Goal: Task Accomplishment & Management: Complete application form

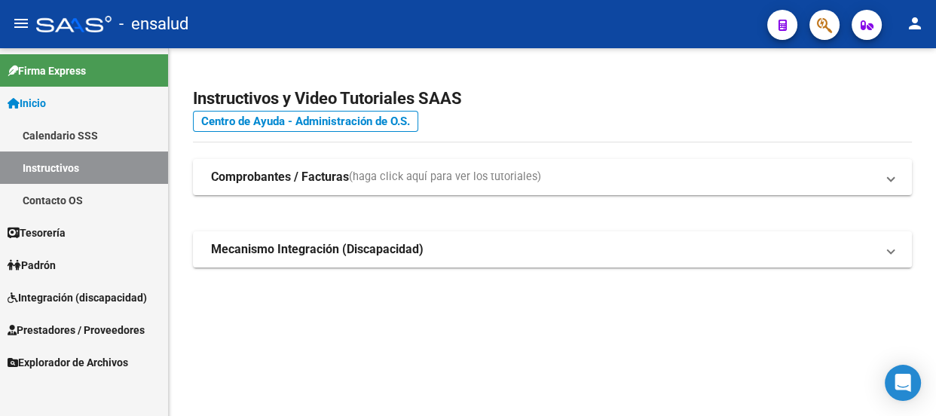
click at [71, 331] on span "Prestadores / Proveedores" at bounding box center [76, 330] width 137 height 17
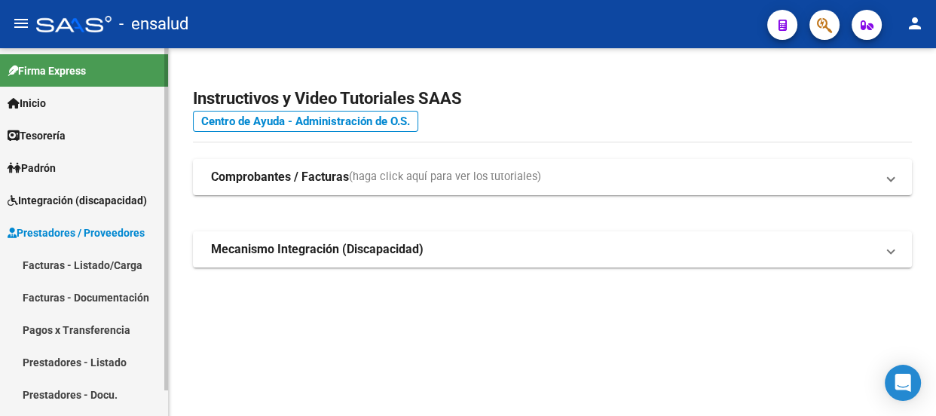
click at [64, 264] on link "Facturas - Listado/Carga" at bounding box center [84, 265] width 168 height 32
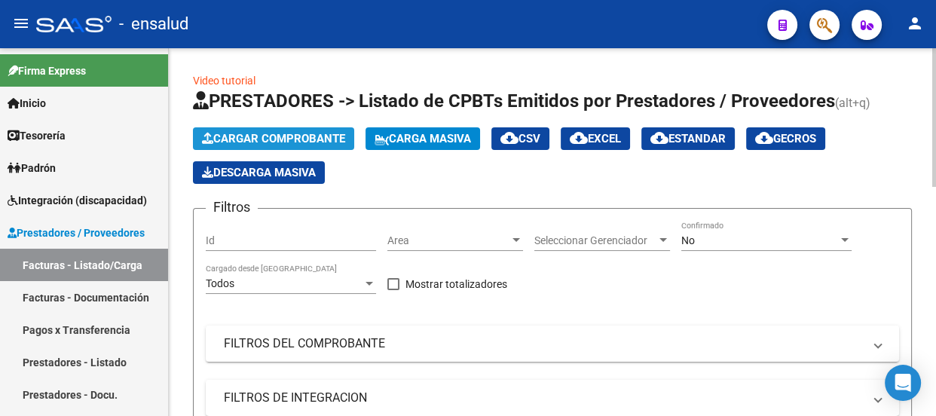
click at [292, 132] on span "Cargar Comprobante" at bounding box center [273, 139] width 143 height 14
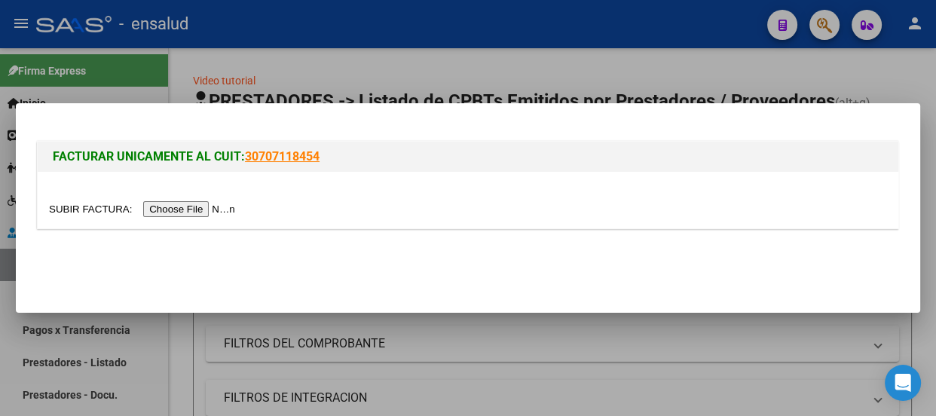
click at [214, 210] on input "file" at bounding box center [144, 209] width 191 height 16
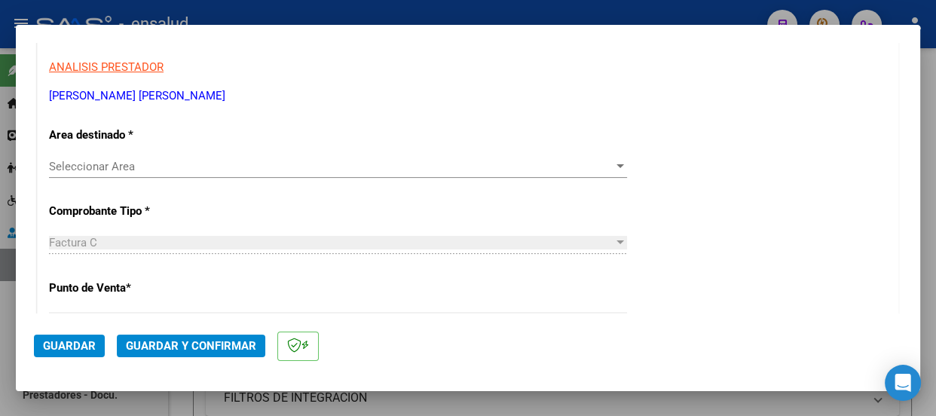
scroll to position [274, 0]
click at [127, 161] on span "Seleccionar Area" at bounding box center [331, 165] width 565 height 14
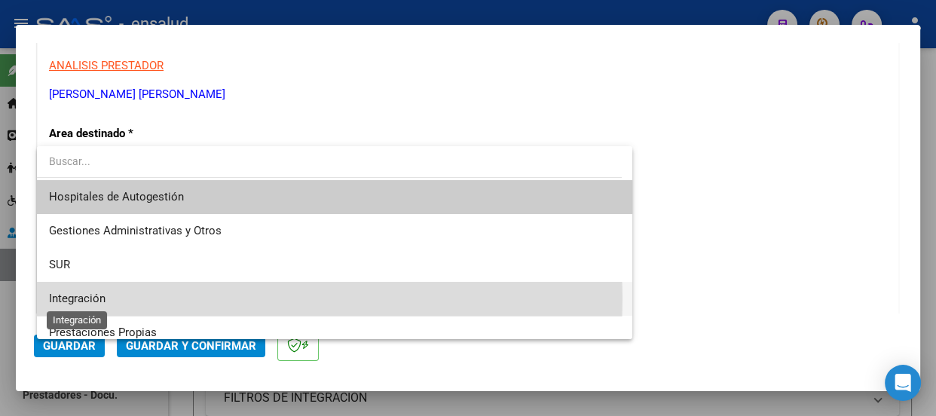
click at [98, 298] on span "Integración" at bounding box center [77, 299] width 57 height 14
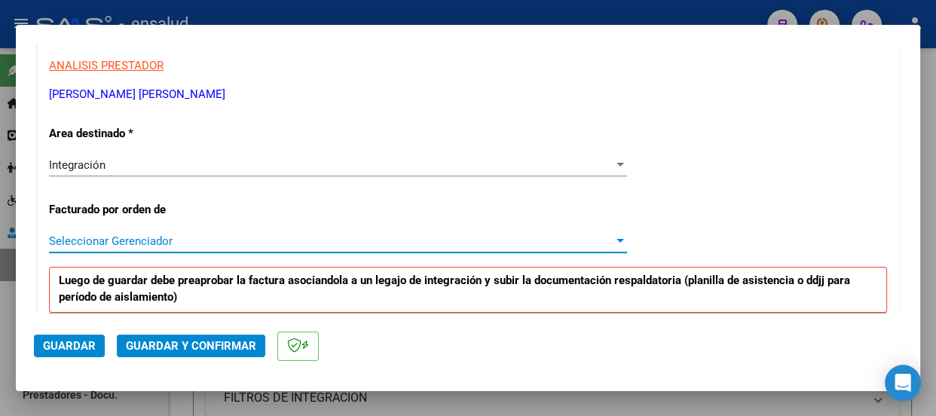
click at [189, 241] on span "Seleccionar Gerenciador" at bounding box center [331, 241] width 565 height 14
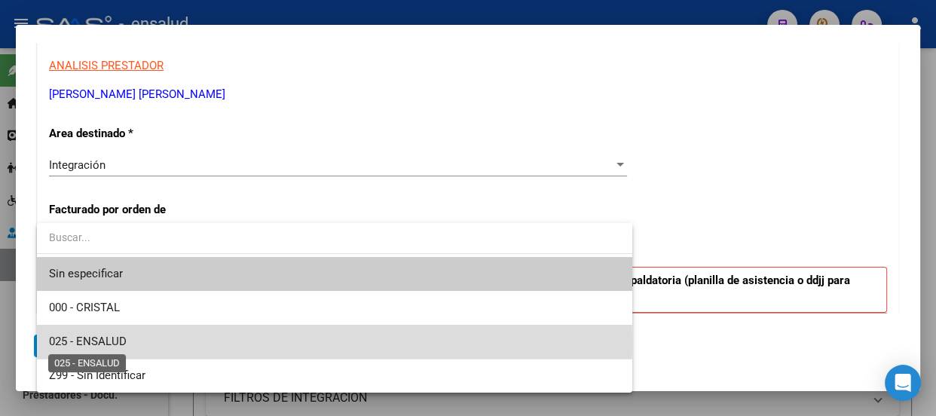
click at [106, 343] on span "025 - ENSALUD" at bounding box center [88, 342] width 78 height 14
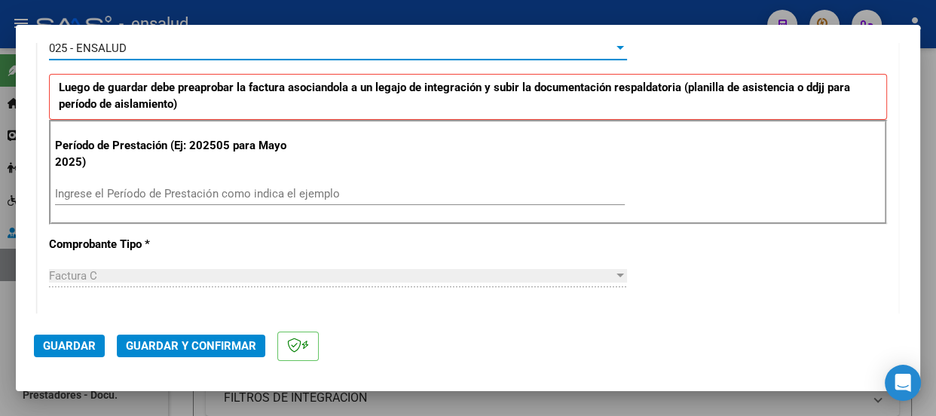
scroll to position [479, 0]
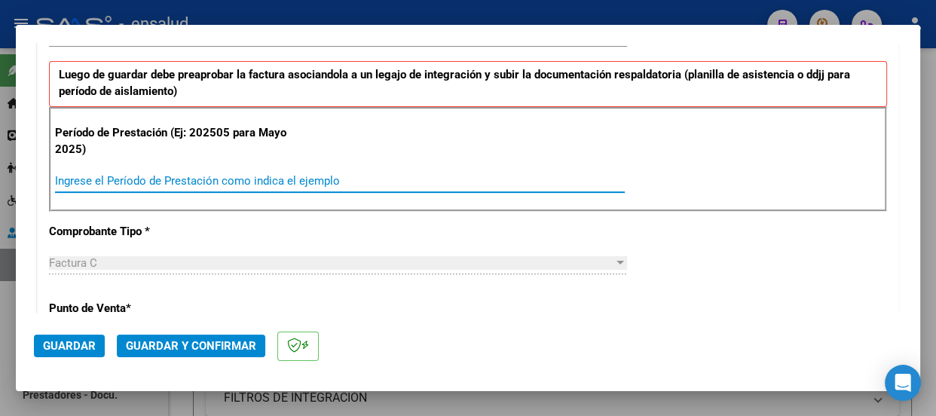
click at [98, 174] on input "Ingrese el Período de Prestación como indica el ejemplo" at bounding box center [340, 181] width 570 height 14
type input "202509"
click at [70, 348] on span "Guardar" at bounding box center [69, 346] width 53 height 14
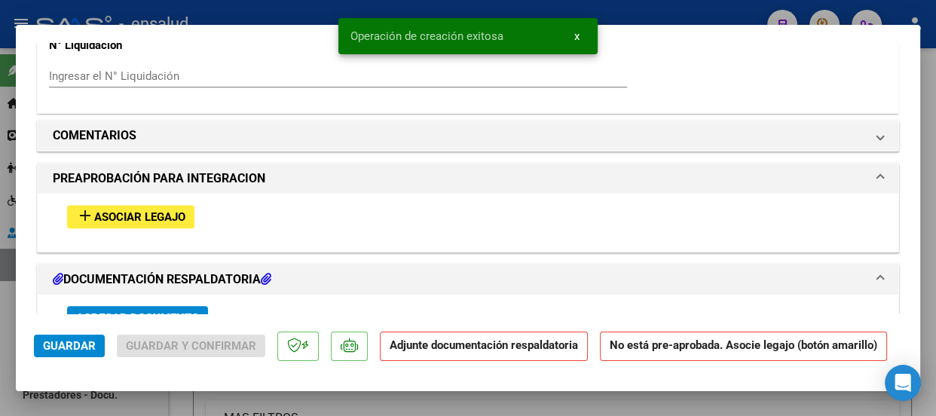
scroll to position [1370, 0]
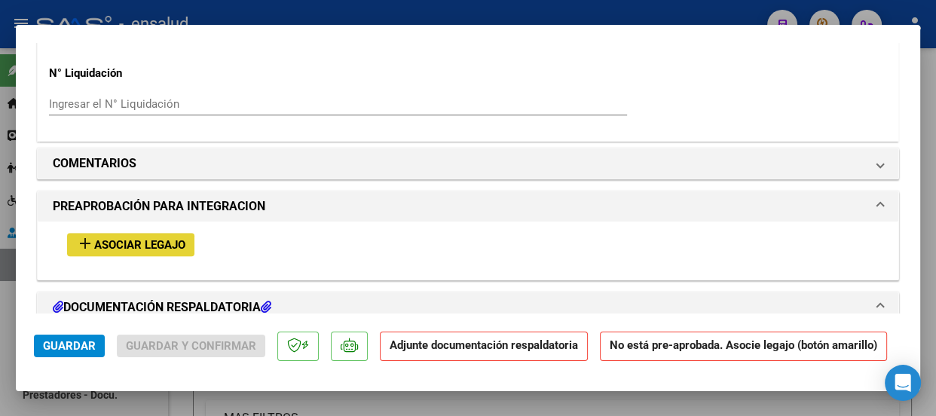
click at [151, 244] on span "Asociar Legajo" at bounding box center [139, 245] width 91 height 14
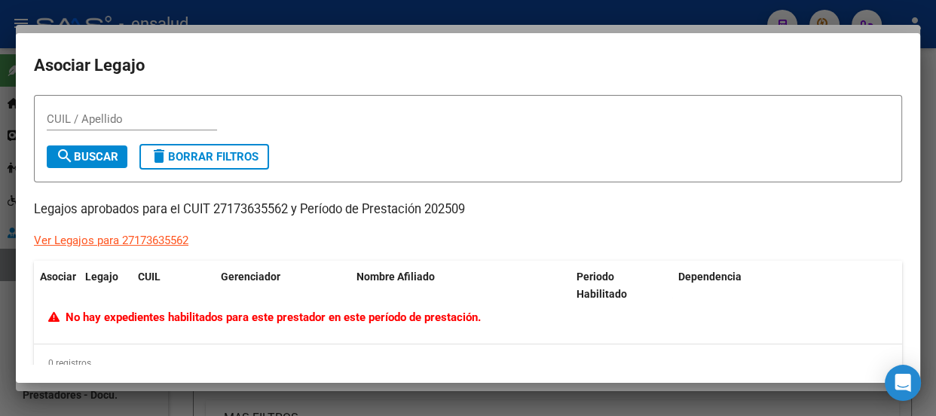
click at [571, 13] on div at bounding box center [468, 208] width 936 height 416
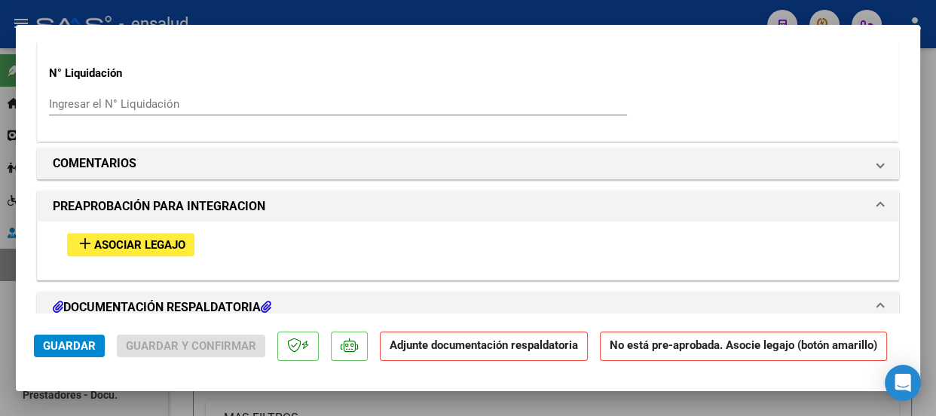
click at [571, 13] on div at bounding box center [468, 208] width 936 height 416
type input "$ 0,00"
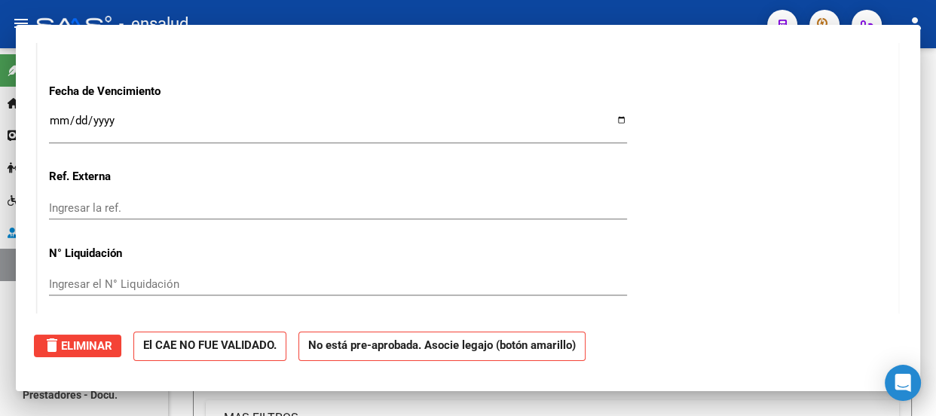
scroll to position [0, 0]
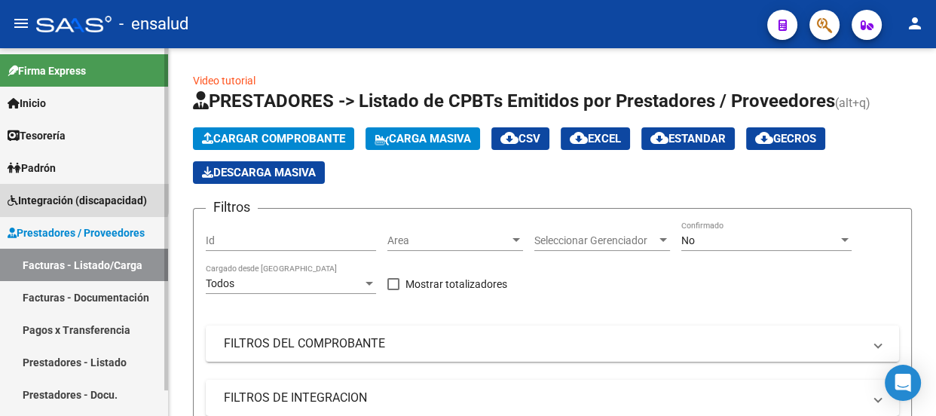
click at [77, 195] on span "Integración (discapacidad)" at bounding box center [77, 200] width 139 height 17
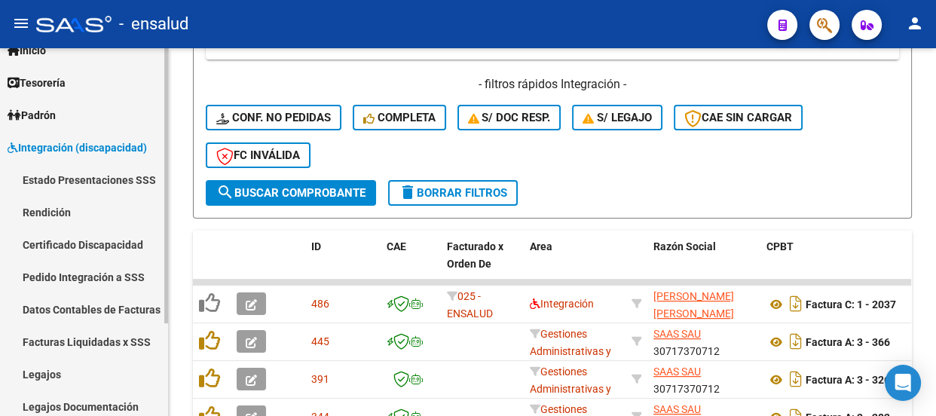
scroll to position [124, 0]
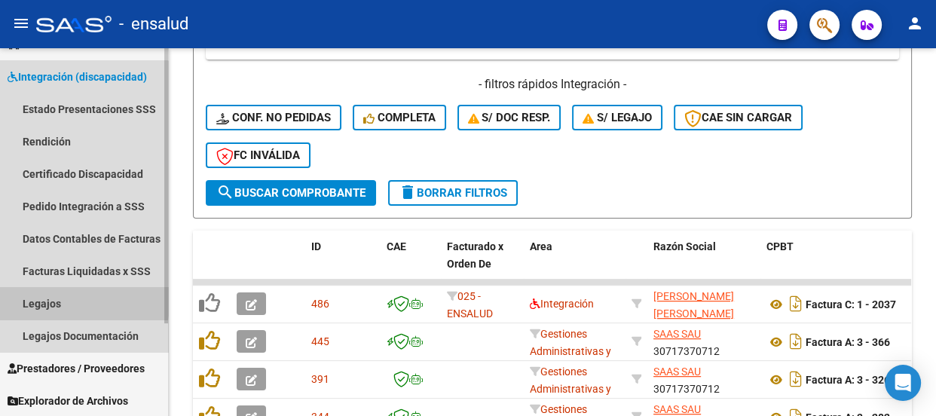
click at [43, 295] on link "Legajos" at bounding box center [84, 303] width 168 height 32
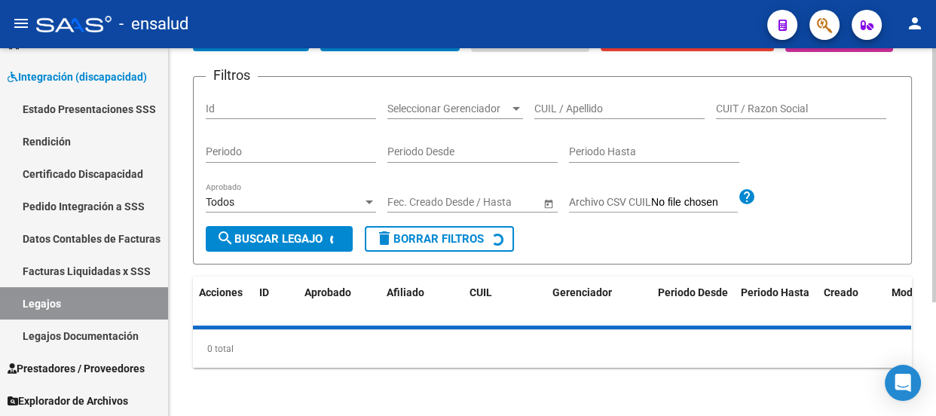
scroll to position [411, 0]
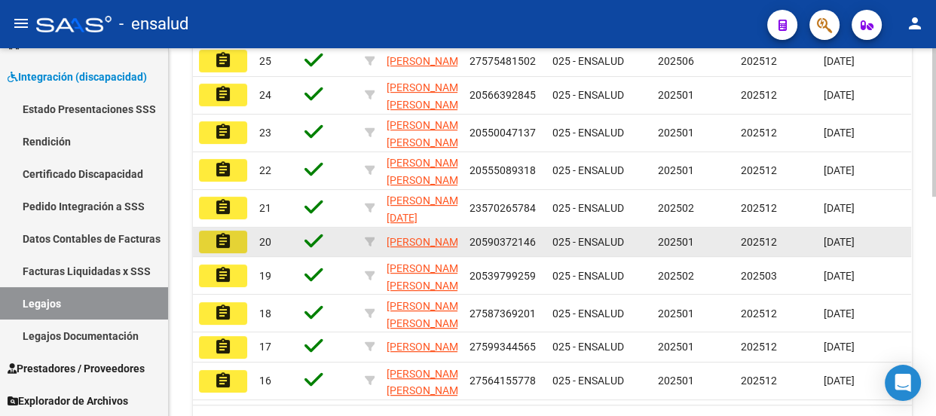
click at [217, 250] on mat-icon "assignment" at bounding box center [223, 241] width 18 height 18
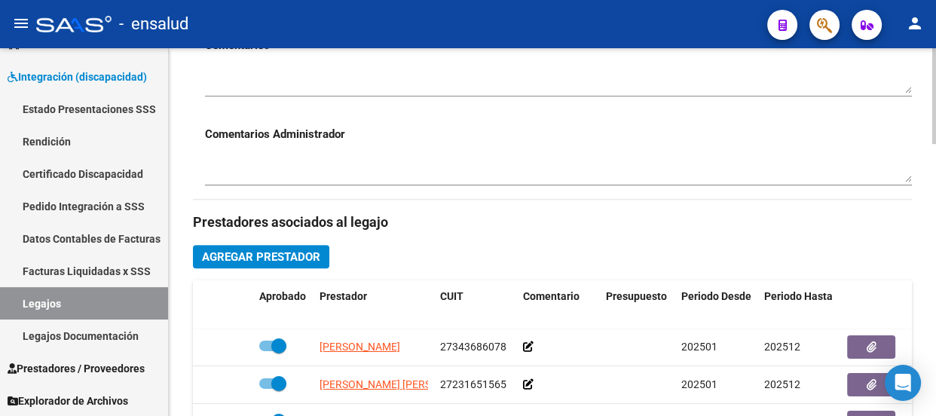
scroll to position [617, 0]
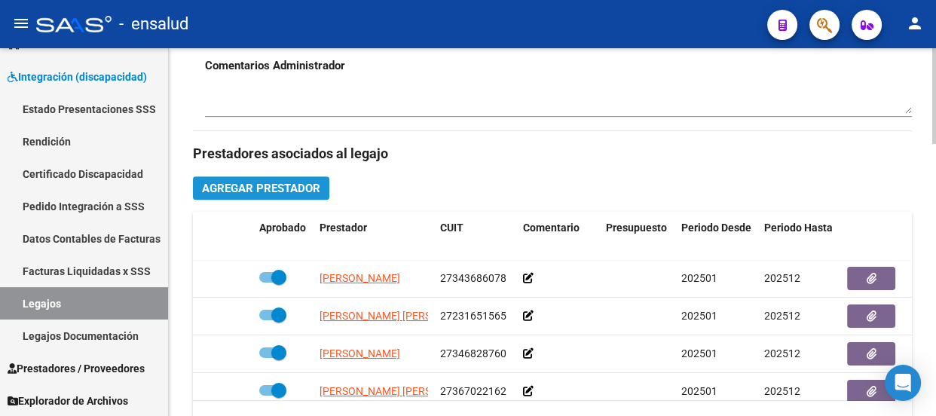
click at [269, 187] on span "Agregar Prestador" at bounding box center [261, 189] width 118 height 14
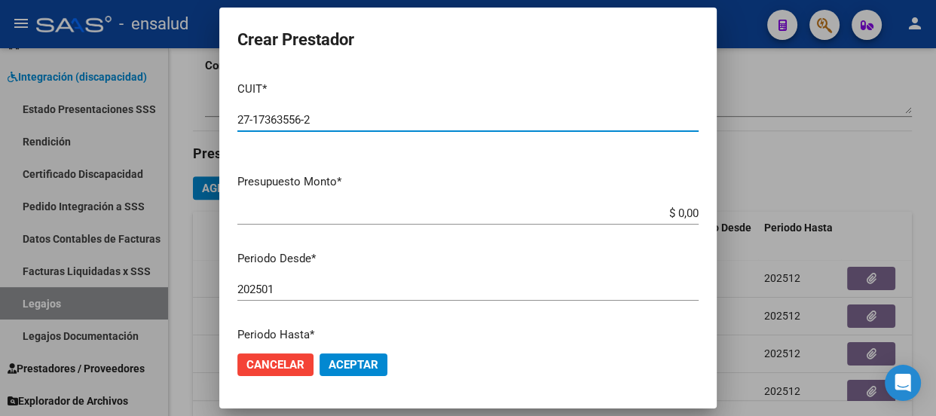
type input "27-17363556-2"
click at [280, 286] on input "202501" at bounding box center [467, 290] width 461 height 14
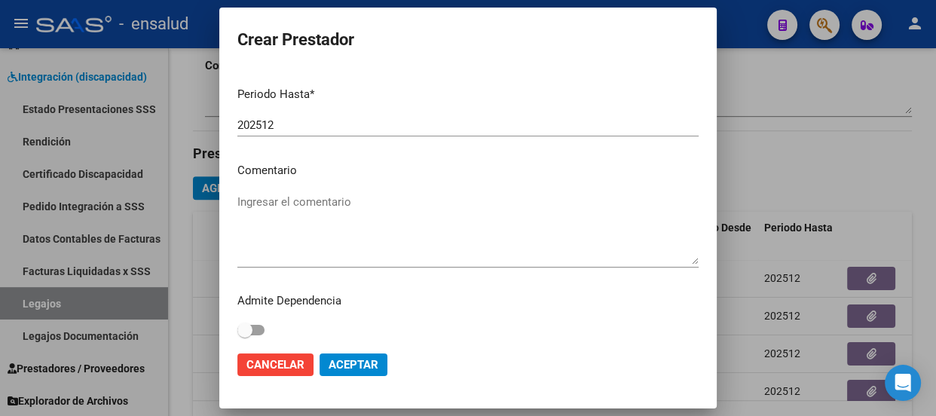
scroll to position [246, 0]
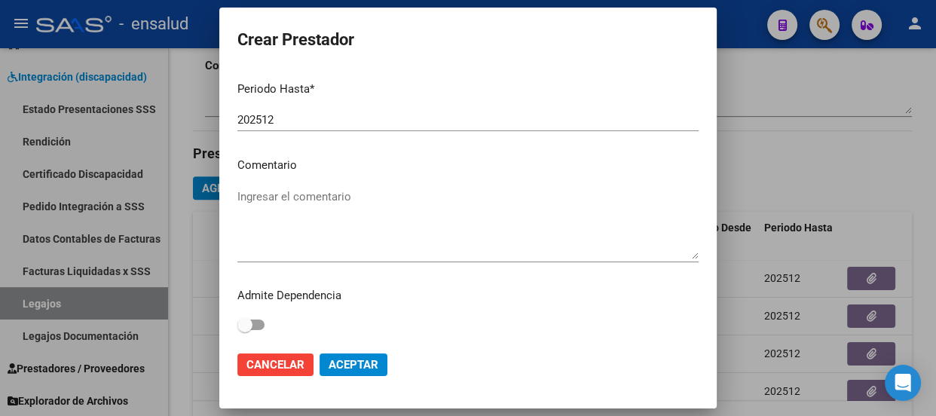
type input "202509"
click at [351, 363] on span "Aceptar" at bounding box center [354, 365] width 50 height 14
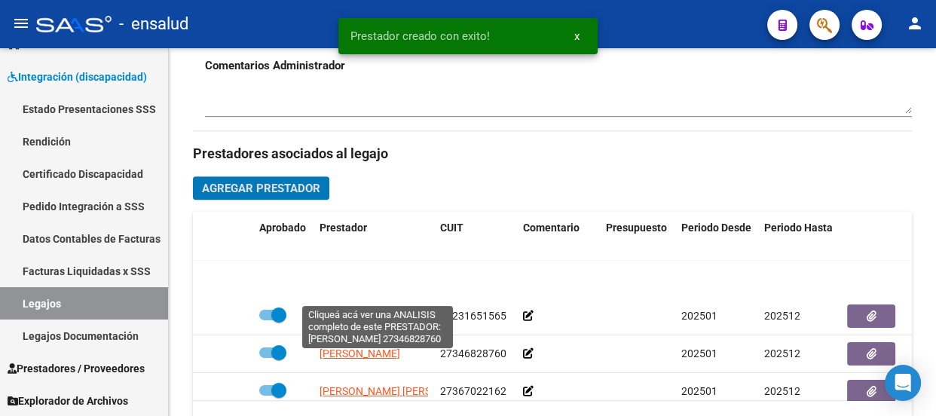
scroll to position [100, 0]
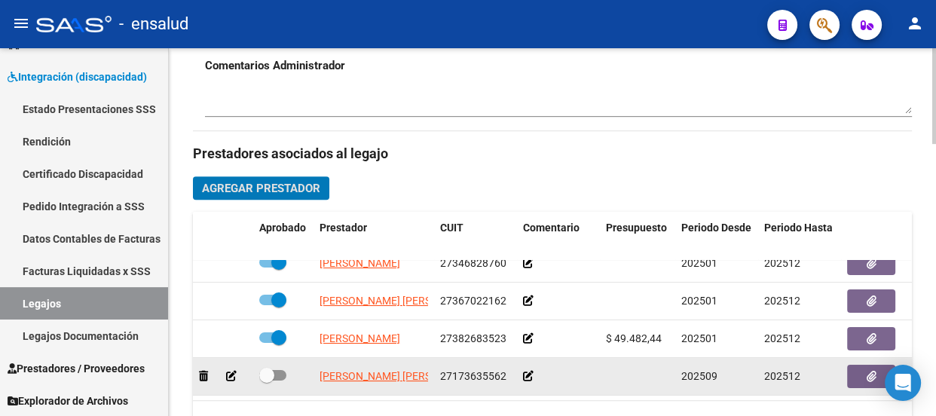
click at [529, 371] on icon at bounding box center [528, 376] width 11 height 11
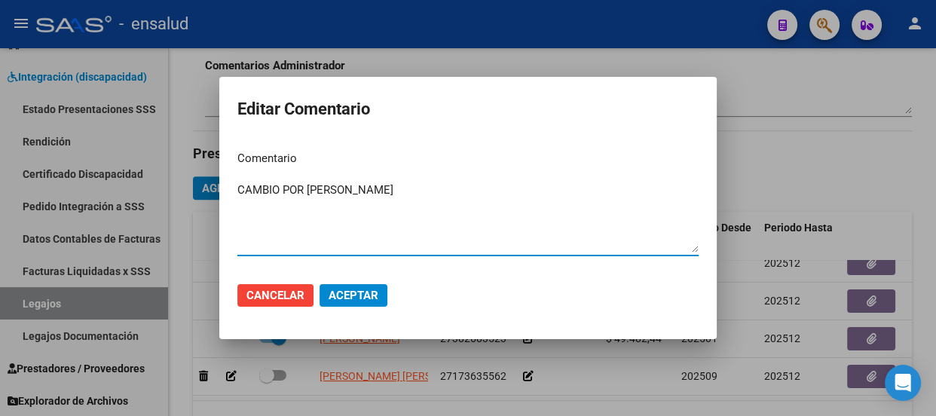
type textarea "CAMBIO POR [PERSON_NAME]"
click at [360, 293] on span "Aceptar" at bounding box center [354, 296] width 50 height 14
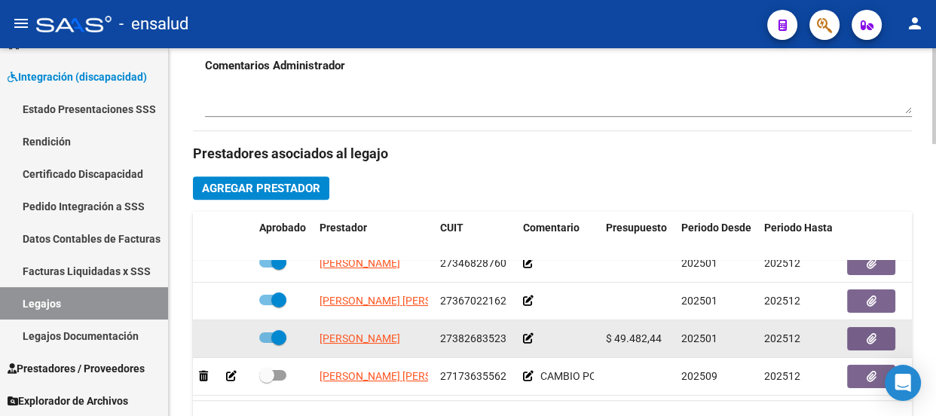
click at [281, 330] on span at bounding box center [278, 337] width 15 height 15
click at [267, 343] on input "checkbox" at bounding box center [266, 343] width 1 height 1
checkbox input "false"
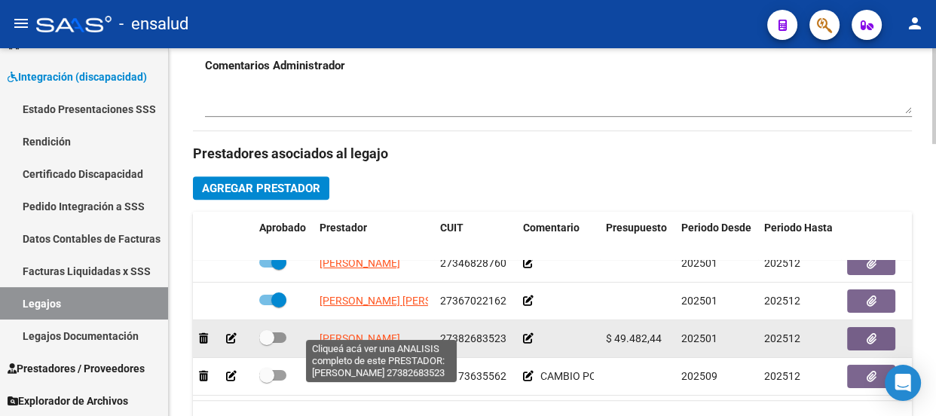
click at [372, 332] on span "[PERSON_NAME]" at bounding box center [360, 338] width 81 height 12
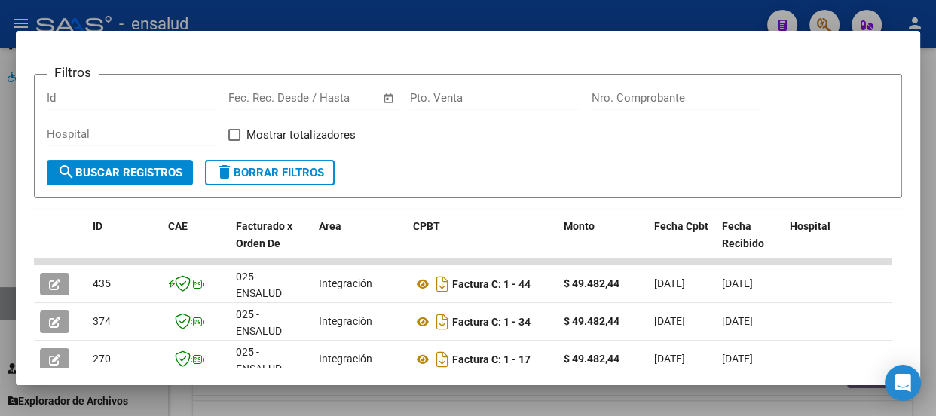
scroll to position [0, 0]
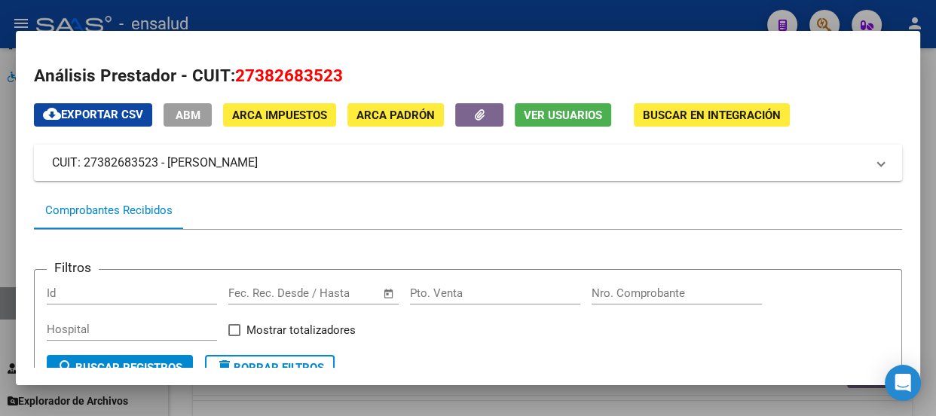
click at [615, 10] on div at bounding box center [468, 208] width 936 height 416
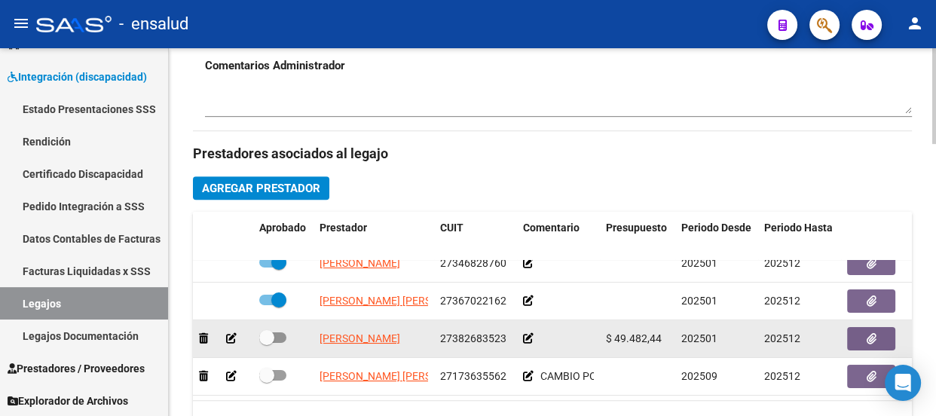
click at [228, 333] on icon at bounding box center [231, 338] width 11 height 11
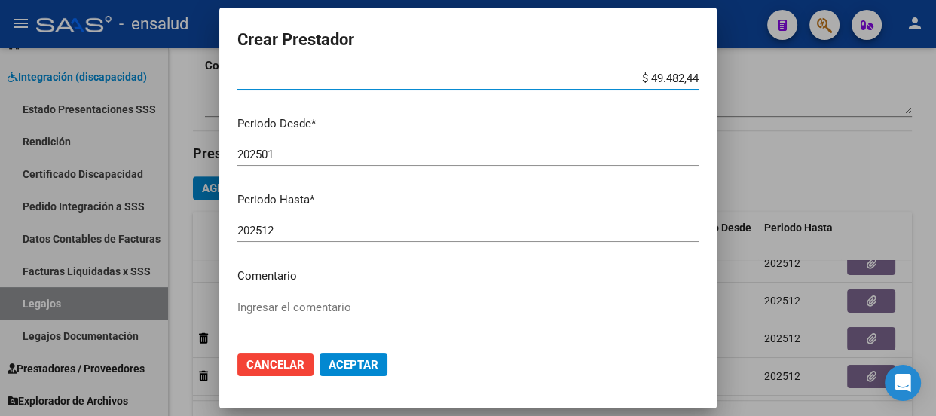
scroll to position [136, 0]
click at [278, 227] on input "202512" at bounding box center [467, 229] width 461 height 14
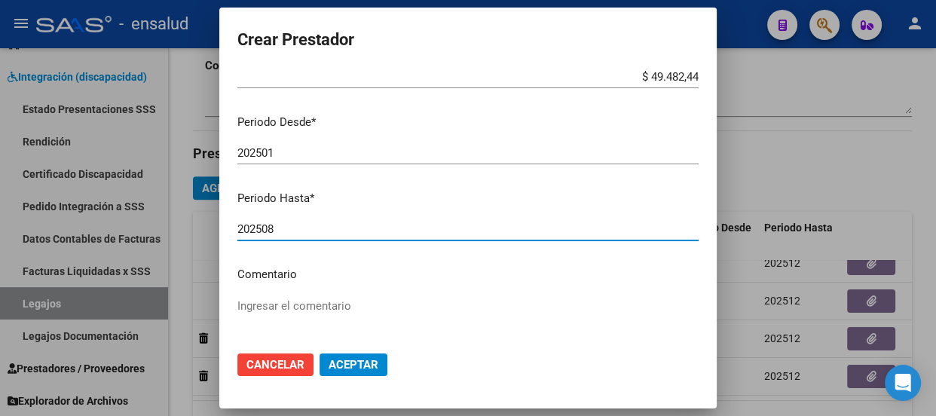
type input "202508"
click at [353, 363] on span "Aceptar" at bounding box center [354, 365] width 50 height 14
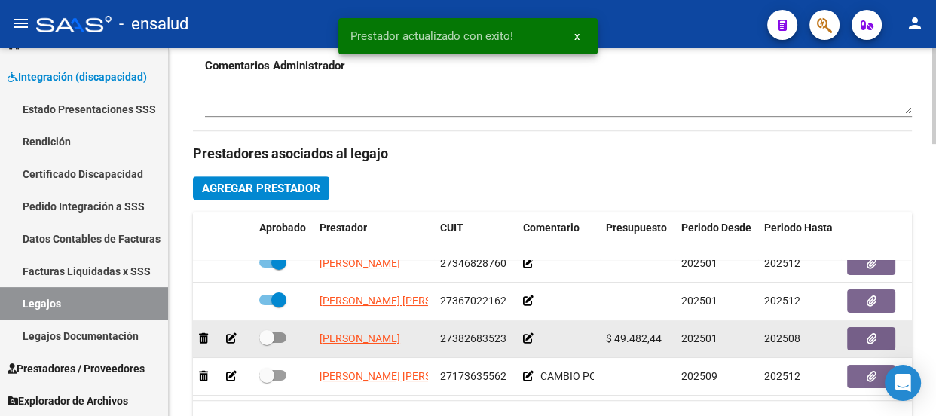
click at [277, 332] on span at bounding box center [272, 337] width 27 height 11
click at [267, 343] on input "checkbox" at bounding box center [266, 343] width 1 height 1
checkbox input "true"
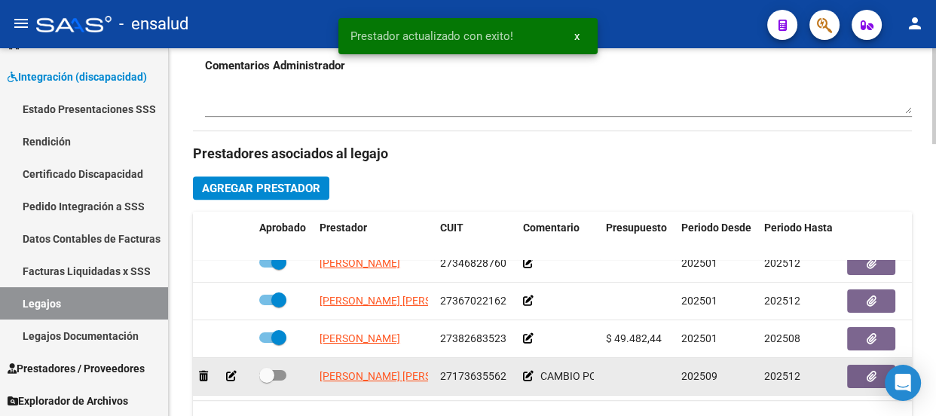
click at [279, 370] on span at bounding box center [272, 375] width 27 height 11
click at [267, 381] on input "checkbox" at bounding box center [266, 381] width 1 height 1
checkbox input "true"
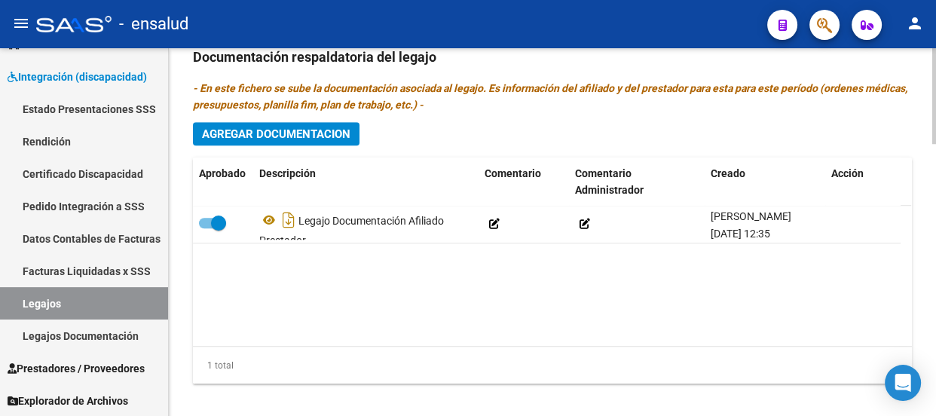
scroll to position [1048, 0]
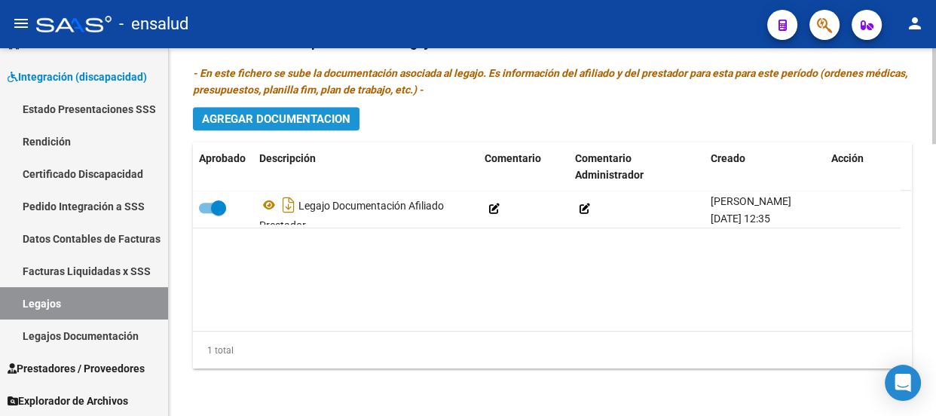
click at [327, 121] on span "Agregar Documentacion" at bounding box center [276, 119] width 148 height 14
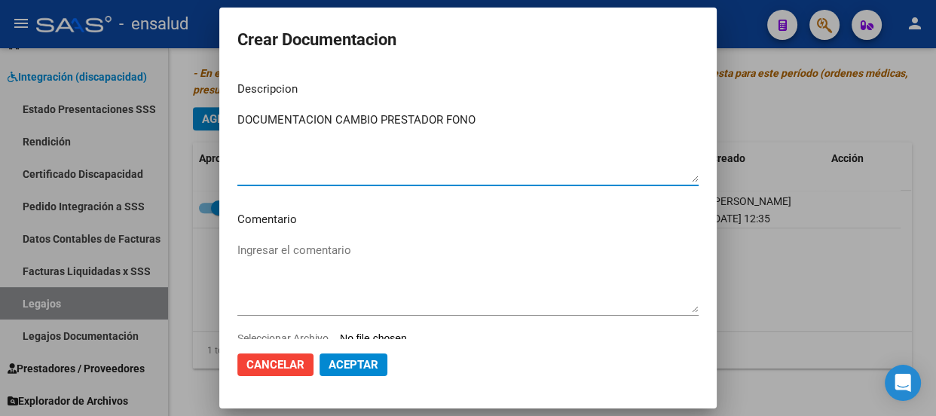
scroll to position [44, 0]
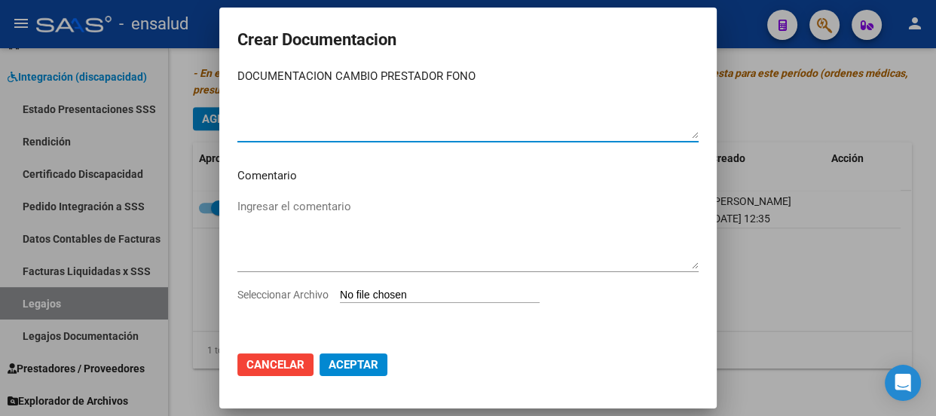
type textarea "DOCUMENTACION CAMBIO PRESTADOR FONO"
click at [445, 296] on input "Seleccionar Archivo" at bounding box center [440, 296] width 200 height 14
type input "C:\fakepath\[PERSON_NAME] CAMBIO FONO.pdf"
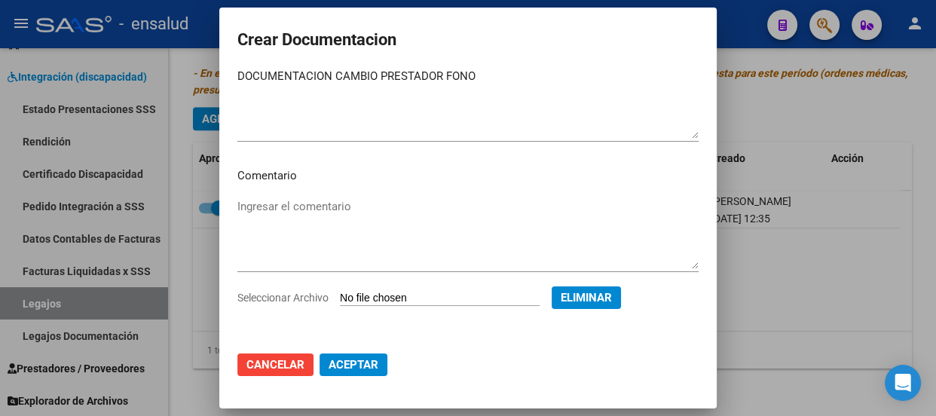
click at [363, 363] on span "Aceptar" at bounding box center [354, 365] width 50 height 14
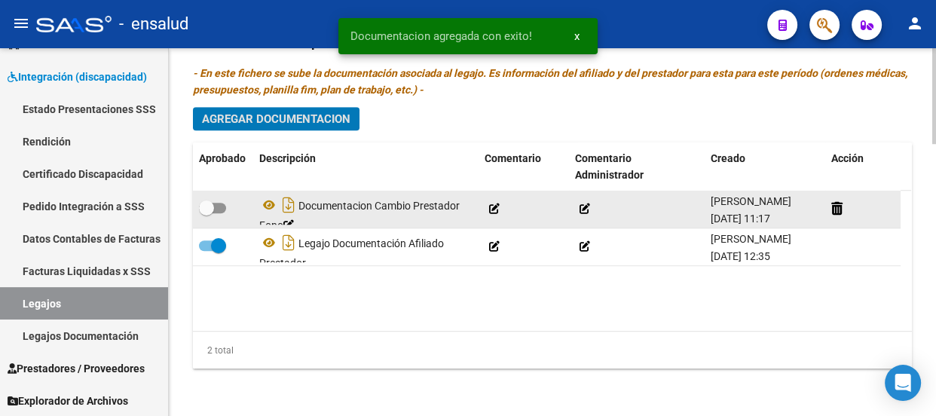
click at [213, 206] on span at bounding box center [212, 208] width 27 height 11
click at [207, 213] on input "checkbox" at bounding box center [206, 213] width 1 height 1
checkbox input "true"
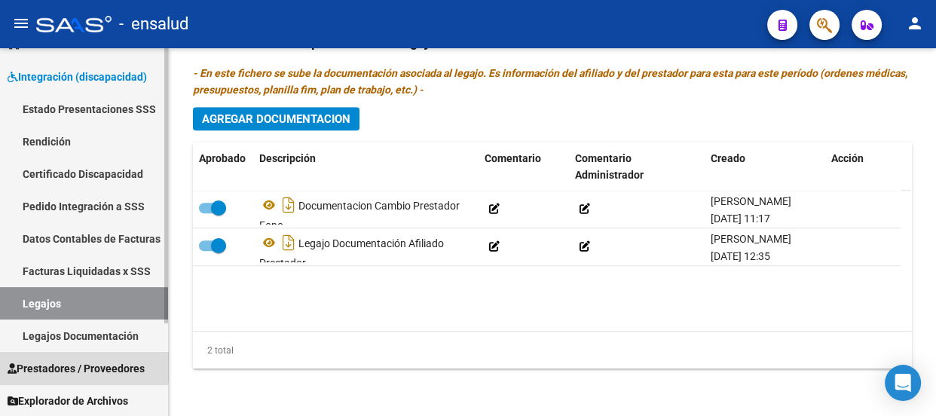
click at [68, 363] on span "Prestadores / Proveedores" at bounding box center [76, 368] width 137 height 17
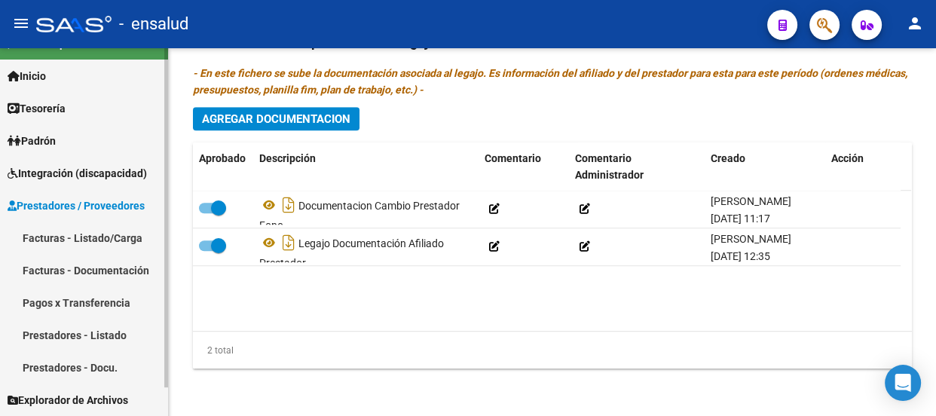
scroll to position [26, 0]
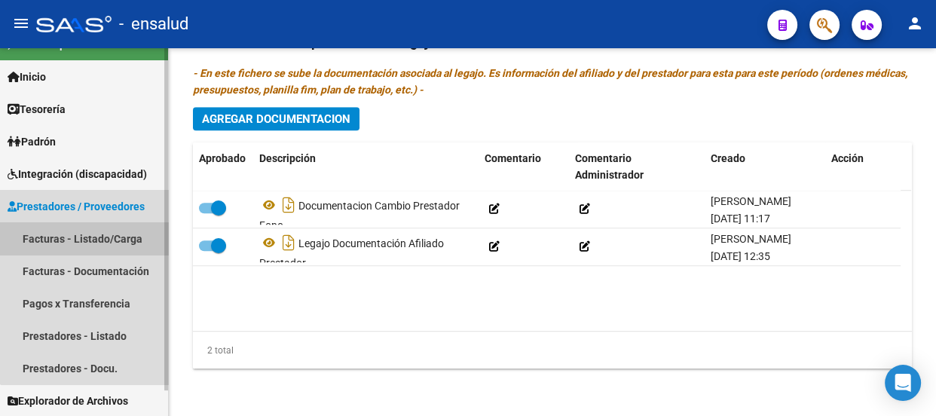
click at [98, 234] on link "Facturas - Listado/Carga" at bounding box center [84, 238] width 168 height 32
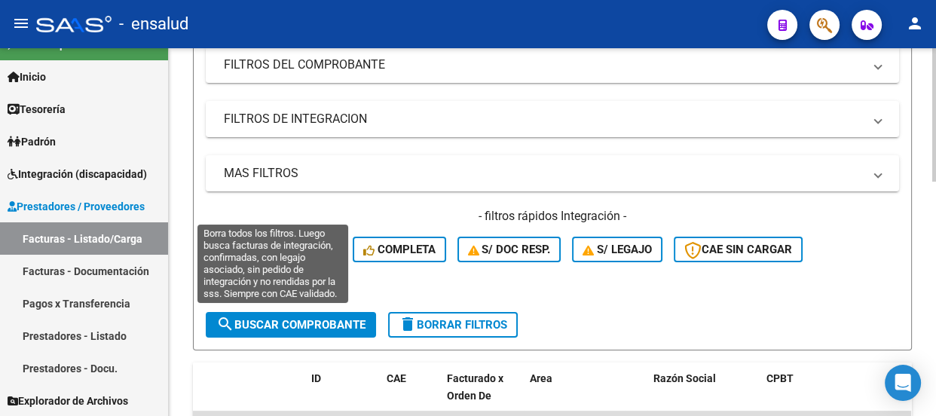
scroll to position [411, 0]
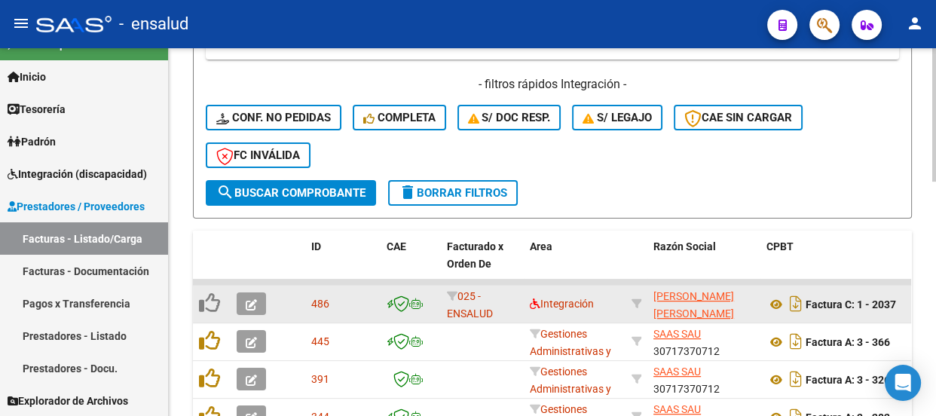
click at [247, 299] on icon "button" at bounding box center [251, 304] width 11 height 11
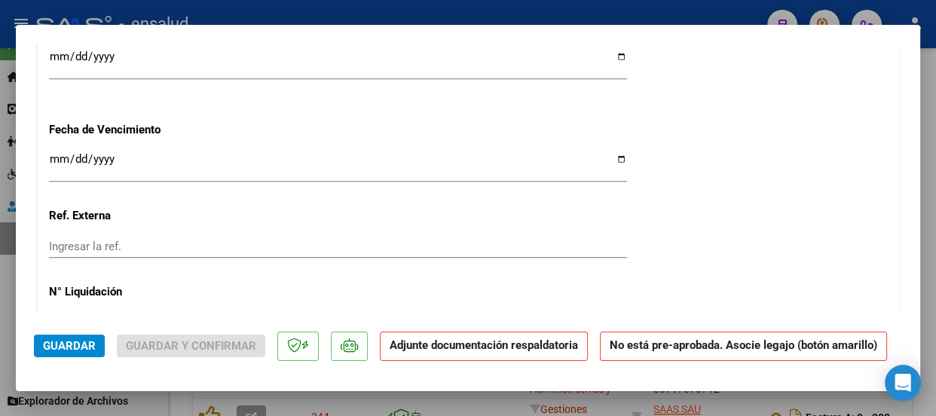
scroll to position [1302, 0]
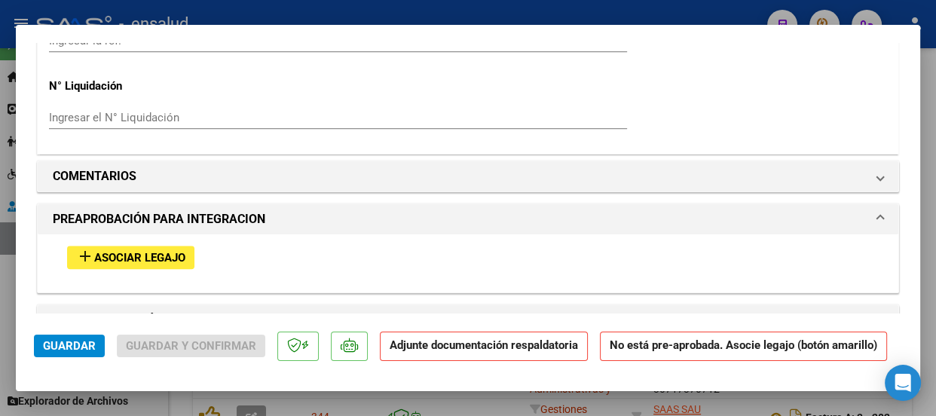
click at [142, 254] on span "Asociar Legajo" at bounding box center [139, 258] width 91 height 14
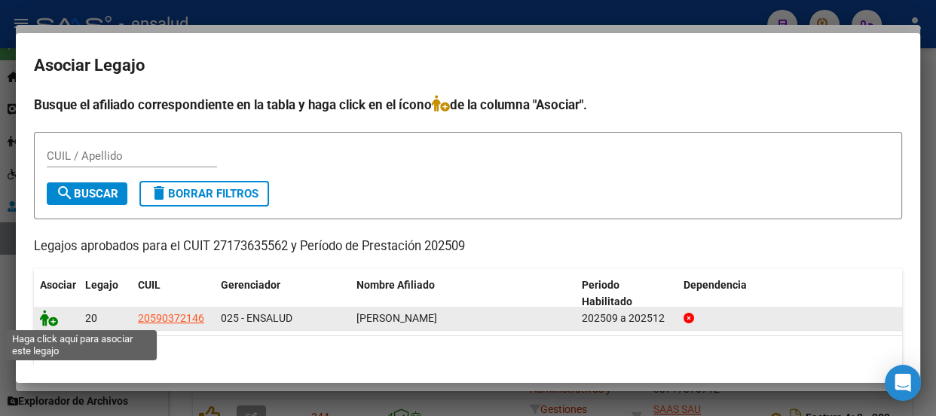
click at [47, 320] on icon at bounding box center [49, 318] width 18 height 17
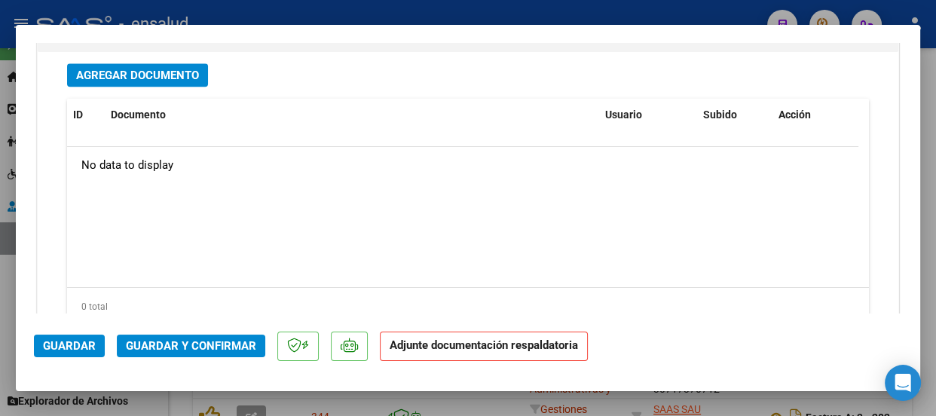
scroll to position [1821, 0]
click at [167, 75] on span "Agregar Documento" at bounding box center [137, 75] width 123 height 14
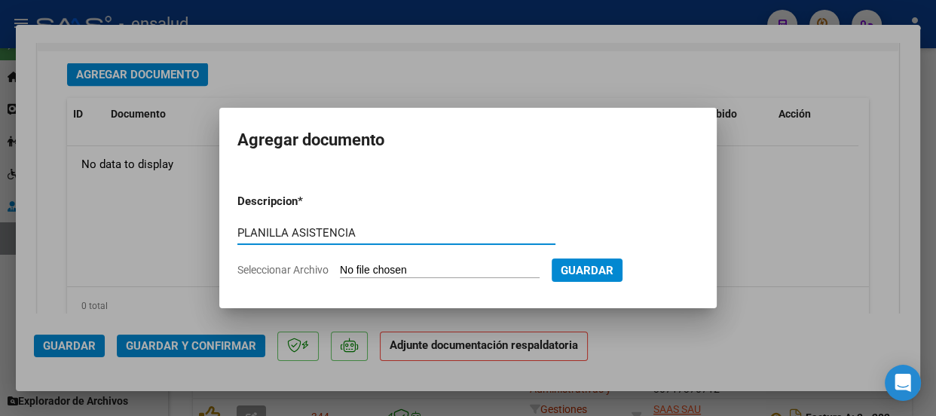
type input "PLANILLA ASISTENCIA"
click at [436, 265] on input "Seleccionar Archivo" at bounding box center [440, 271] width 200 height 14
type input "C:\fakepath\[PERSON_NAME] BELTRAN_202509_90_N_AGUIRRE MARIA_1-2037-PA.pdf"
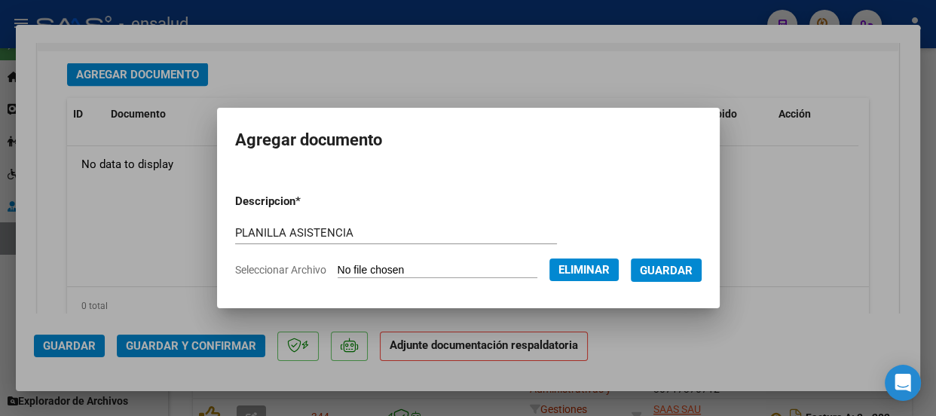
click at [681, 274] on span "Guardar" at bounding box center [666, 271] width 53 height 14
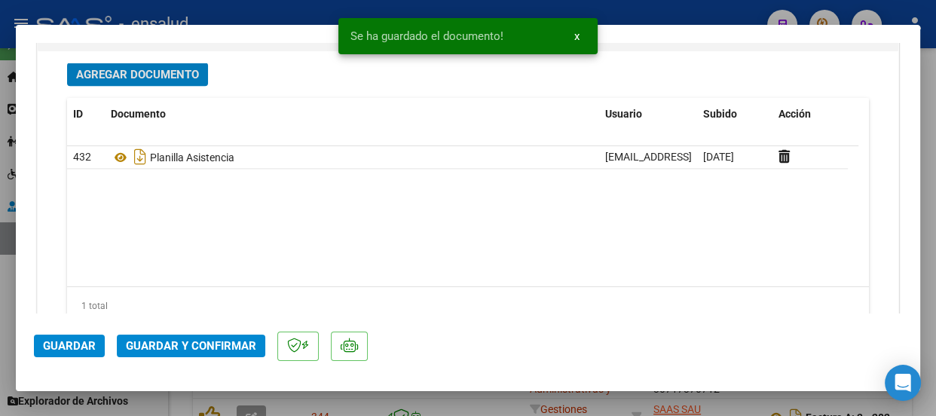
click at [184, 343] on span "Guardar y Confirmar" at bounding box center [191, 346] width 130 height 14
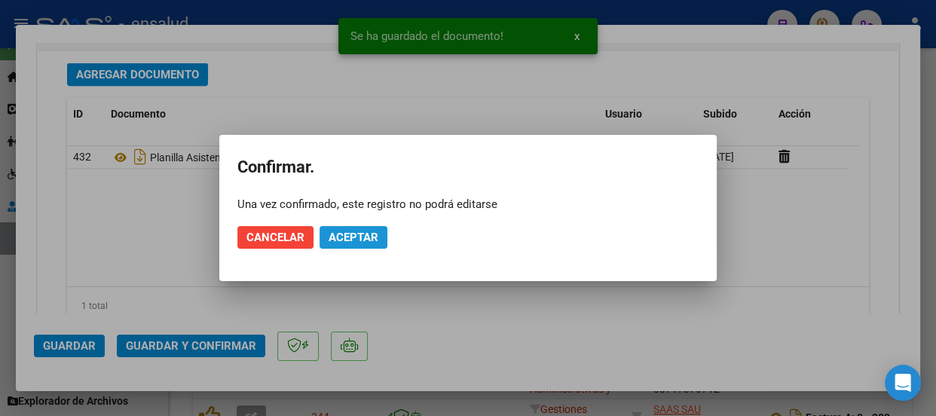
click at [370, 237] on span "Aceptar" at bounding box center [354, 238] width 50 height 14
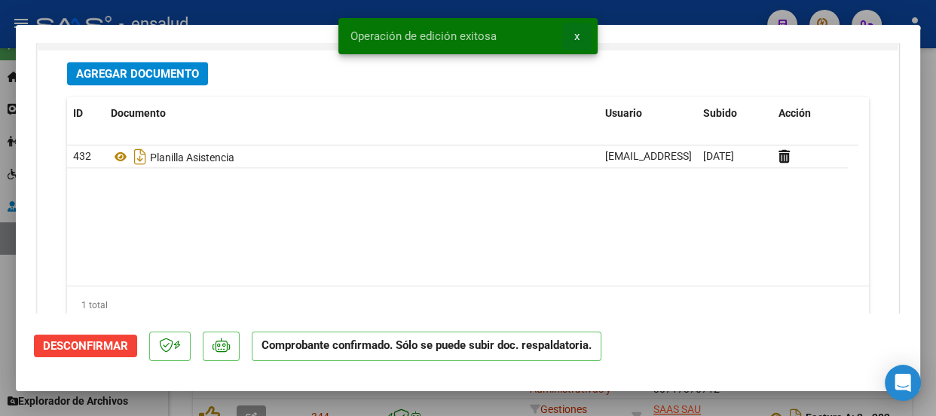
click at [577, 35] on span "x" at bounding box center [576, 36] width 5 height 14
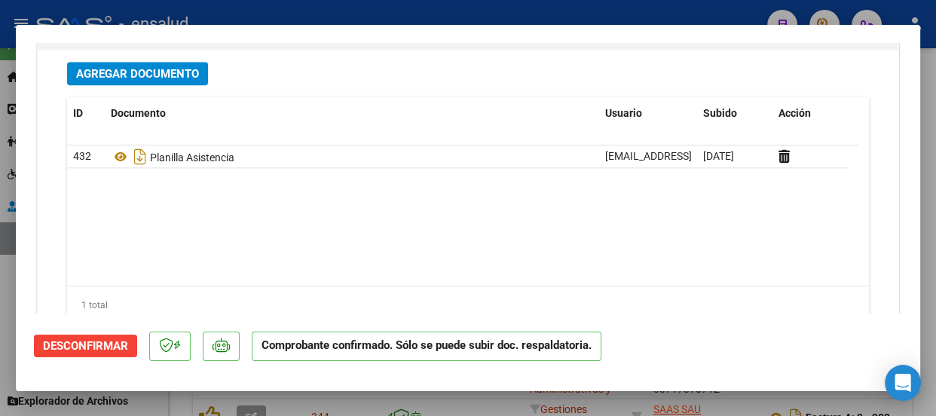
click at [531, 8] on div at bounding box center [468, 208] width 936 height 416
type input "$ 0,00"
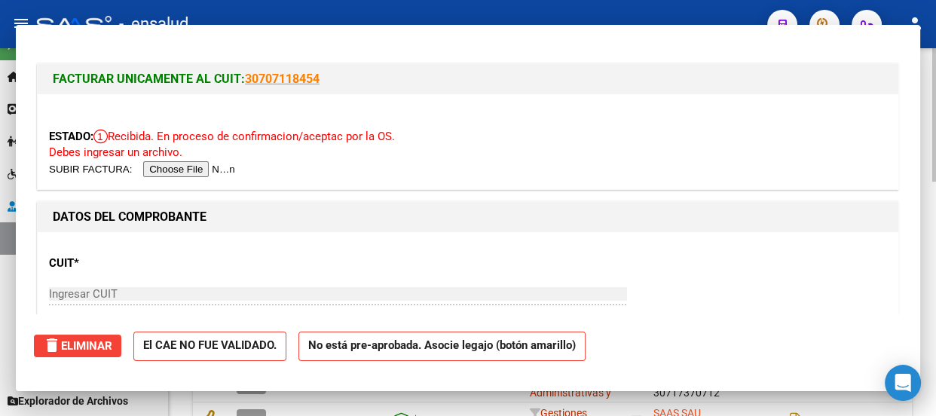
scroll to position [411, 0]
